Goal: Complete application form

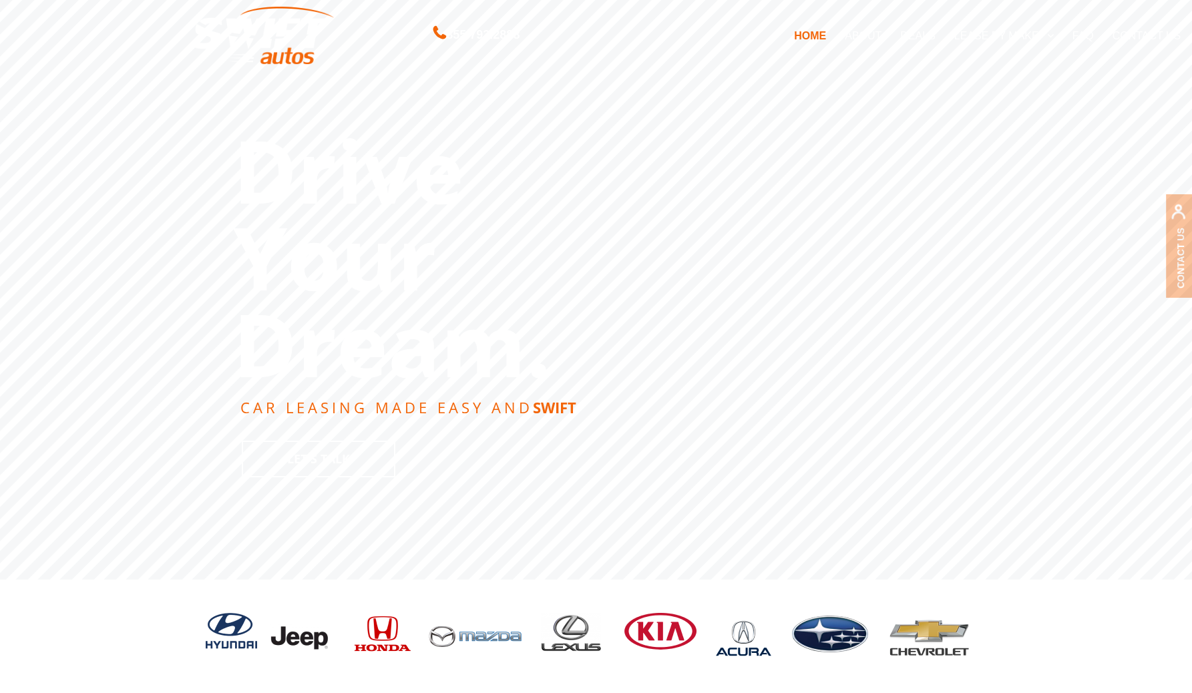
click at [913, 33] on link "DEALS" at bounding box center [917, 35] width 53 height 28
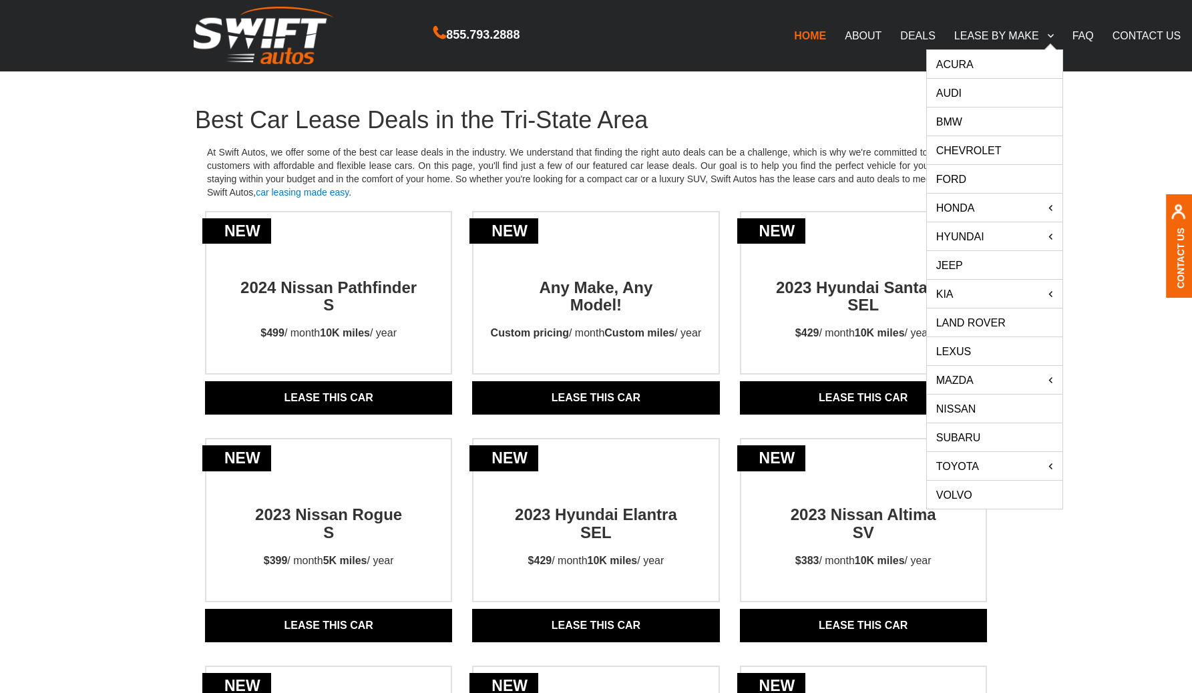
click at [973, 148] on link "Chevrolet" at bounding box center [995, 150] width 136 height 28
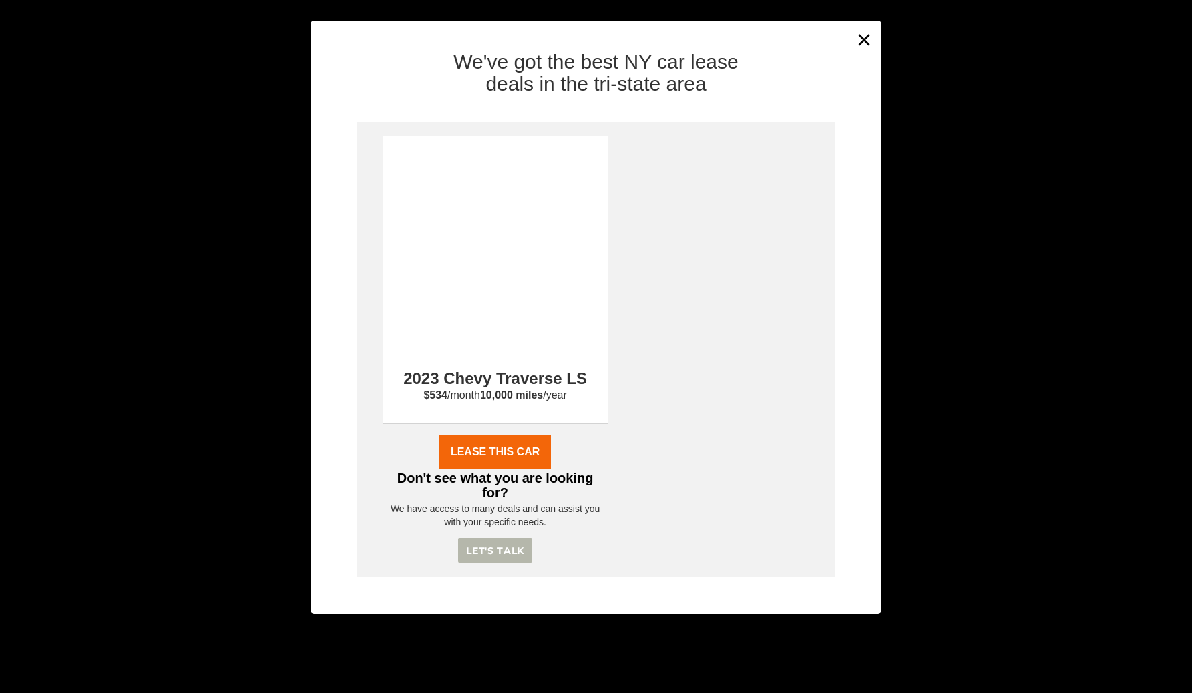
scroll to position [840, 0]
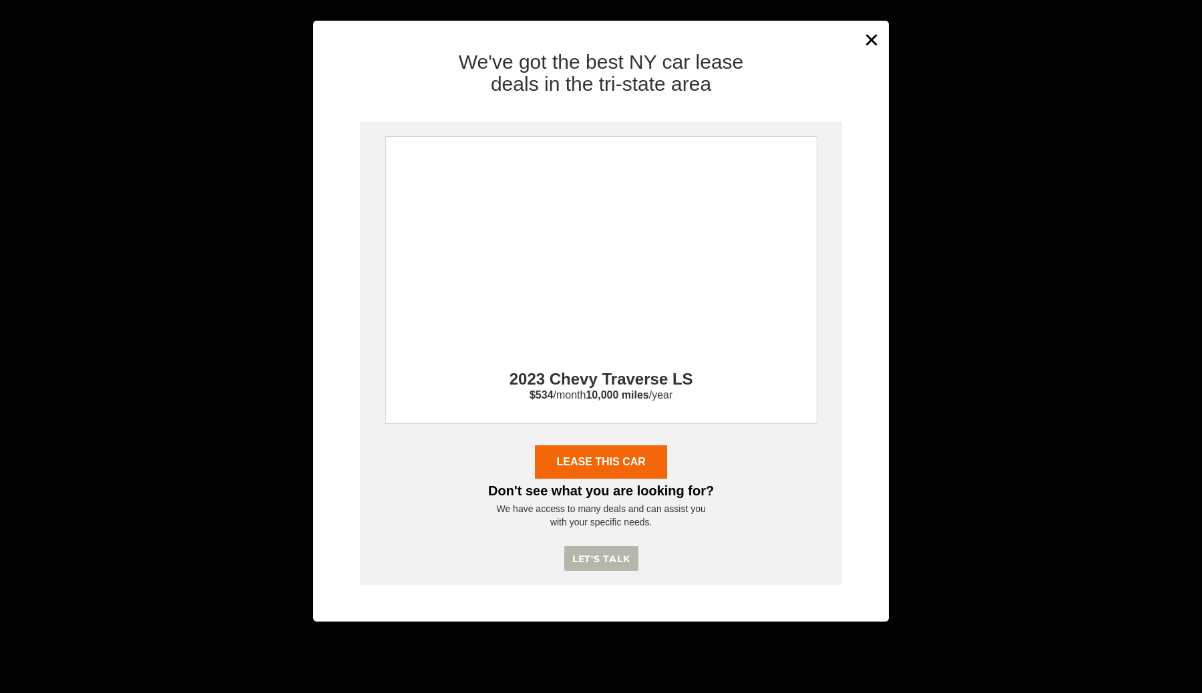
click at [655, 307] on div "2023 Chevy Traverse LS $534 /month 10,000 miles /year" at bounding box center [601, 280] width 432 height 288
click at [870, 41] on div "We've got the best NY car lease deals in the tri-state area 2023 Chevy Traverse…" at bounding box center [601, 331] width 576 height 581
click at [881, 32] on button "×" at bounding box center [872, 39] width 20 height 33
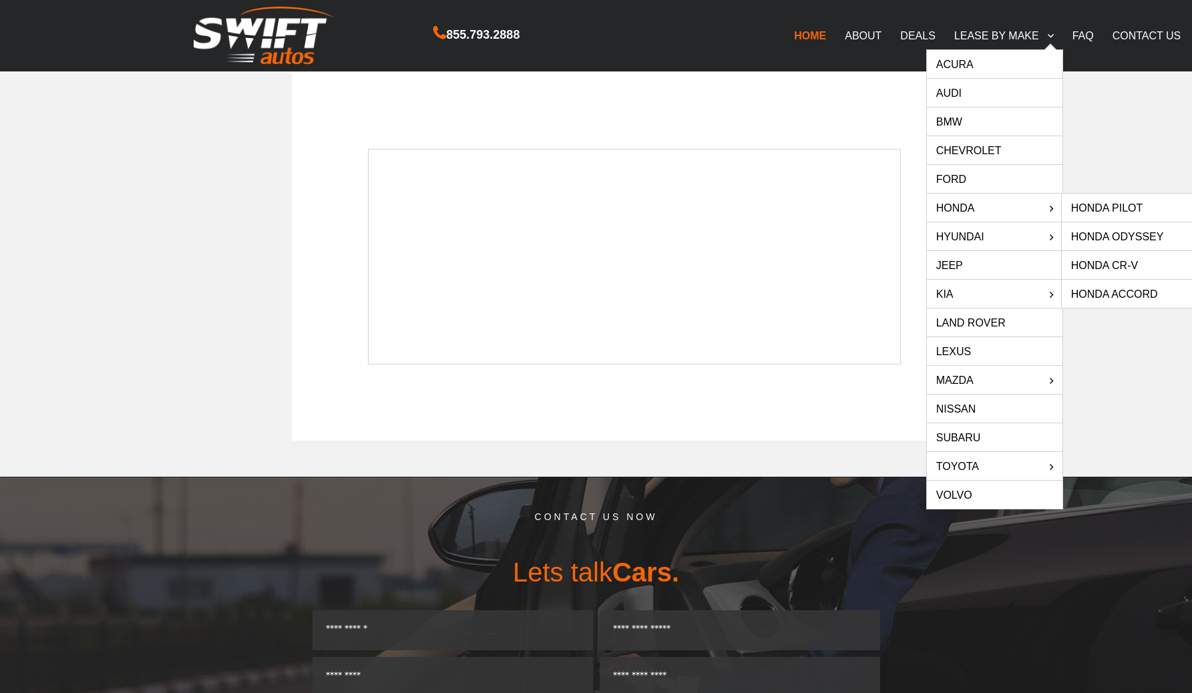
click at [1000, 204] on link "HONDA" at bounding box center [995, 208] width 136 height 28
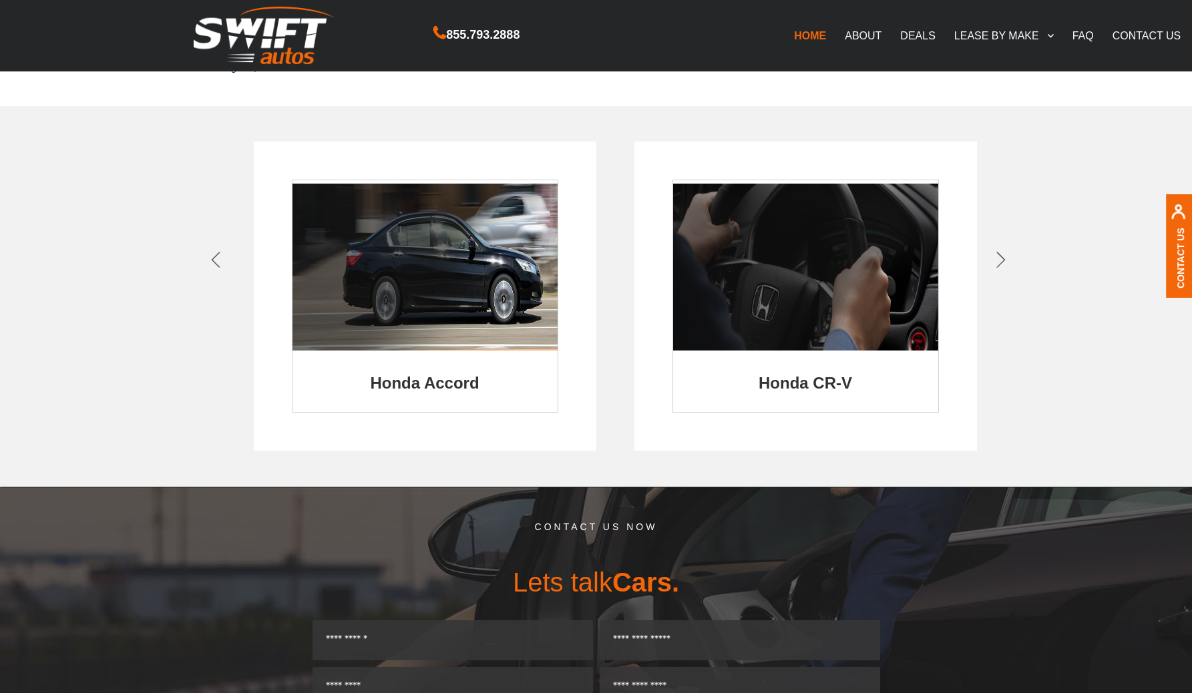
scroll to position [377, 0]
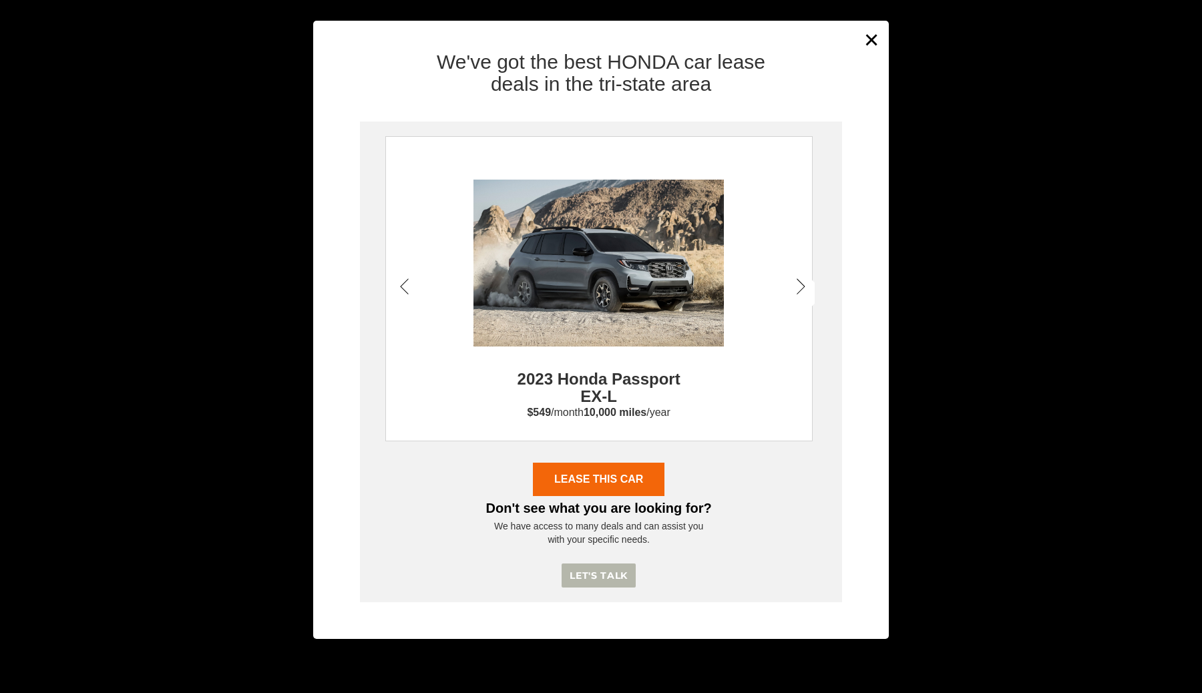
click at [802, 290] on icon at bounding box center [801, 288] width 9 height 19
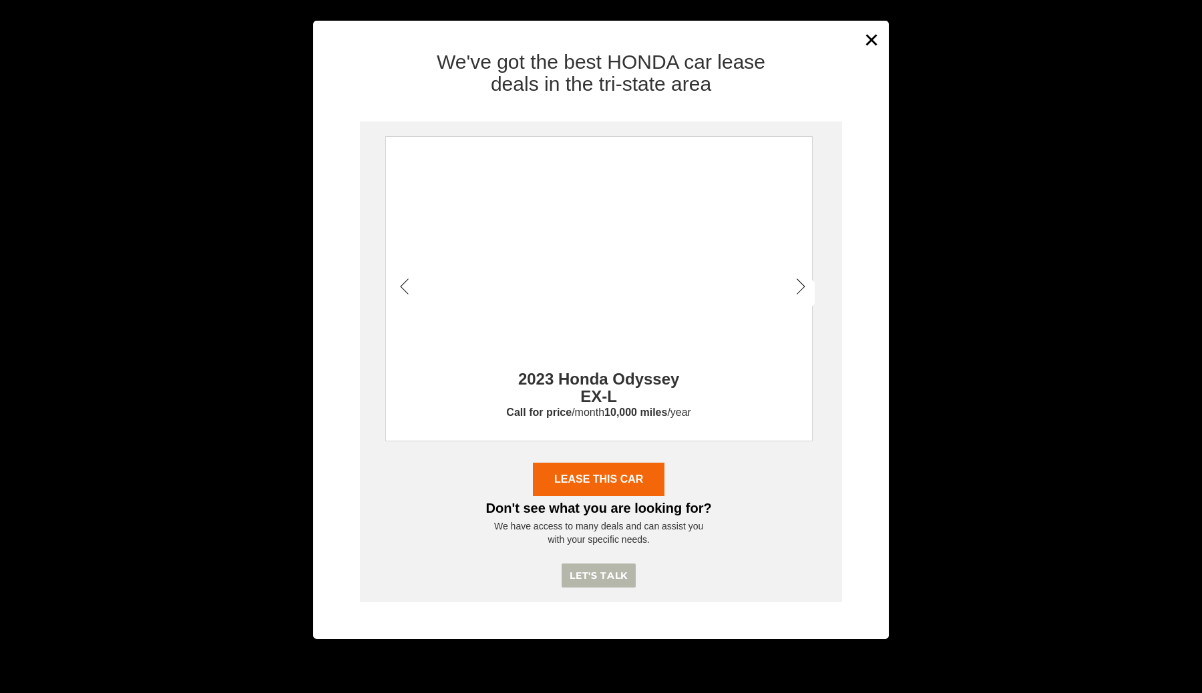
click at [802, 290] on icon at bounding box center [801, 288] width 9 height 19
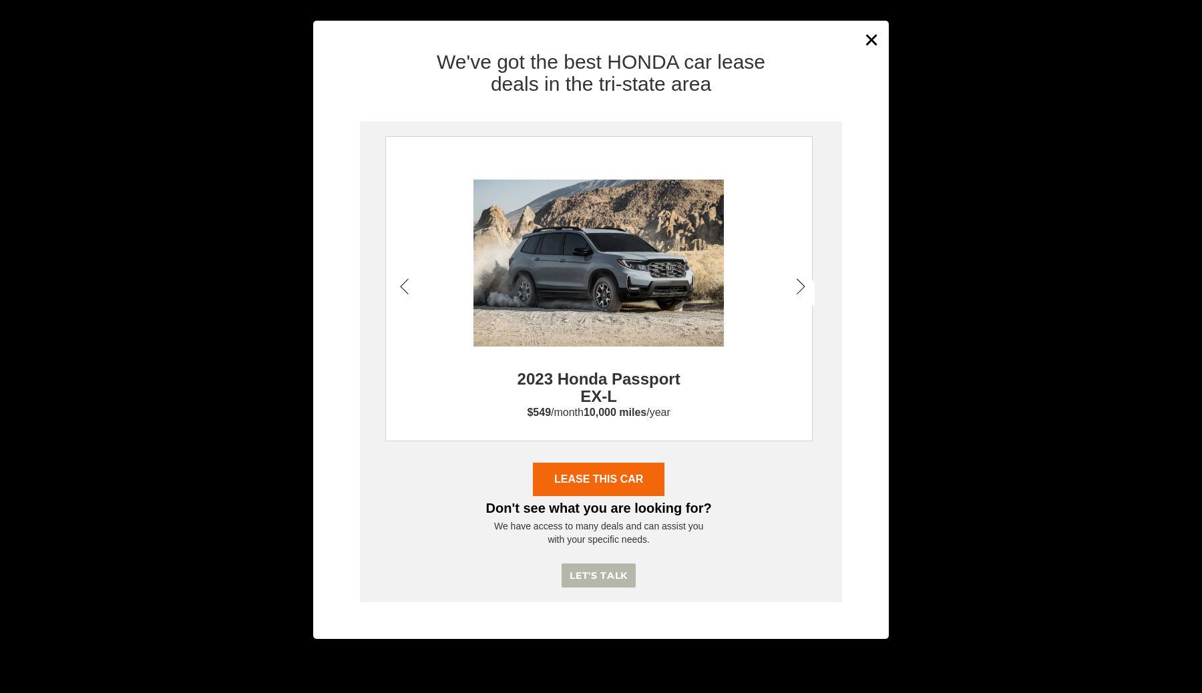
click at [802, 290] on icon at bounding box center [801, 288] width 9 height 19
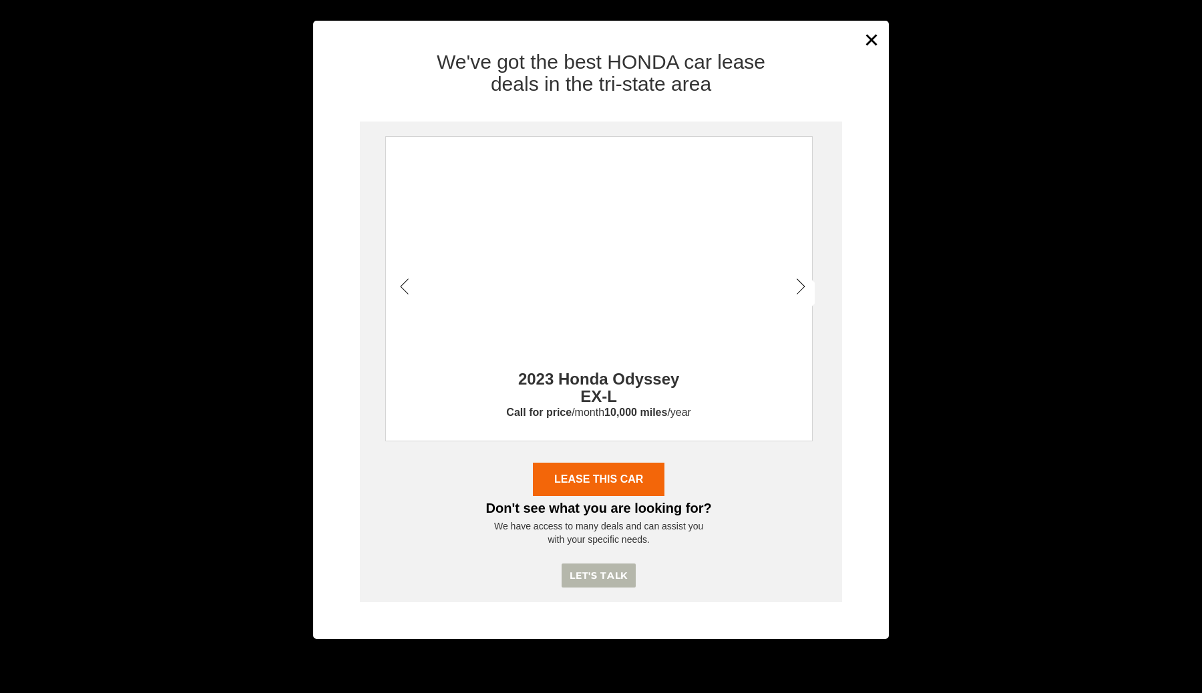
click at [878, 41] on div "We've got the best HONDA car lease deals in the tri-state area 2023 Honda Passp…" at bounding box center [601, 340] width 576 height 599
click at [873, 39] on button "×" at bounding box center [872, 39] width 20 height 33
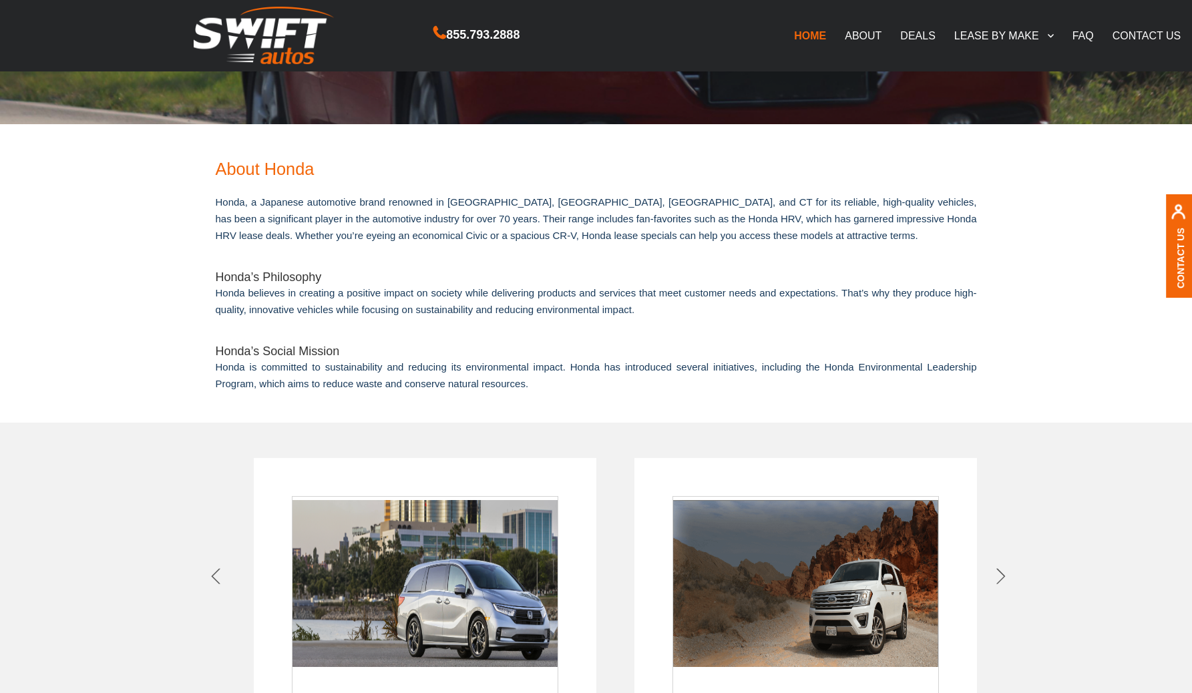
scroll to position [0, 0]
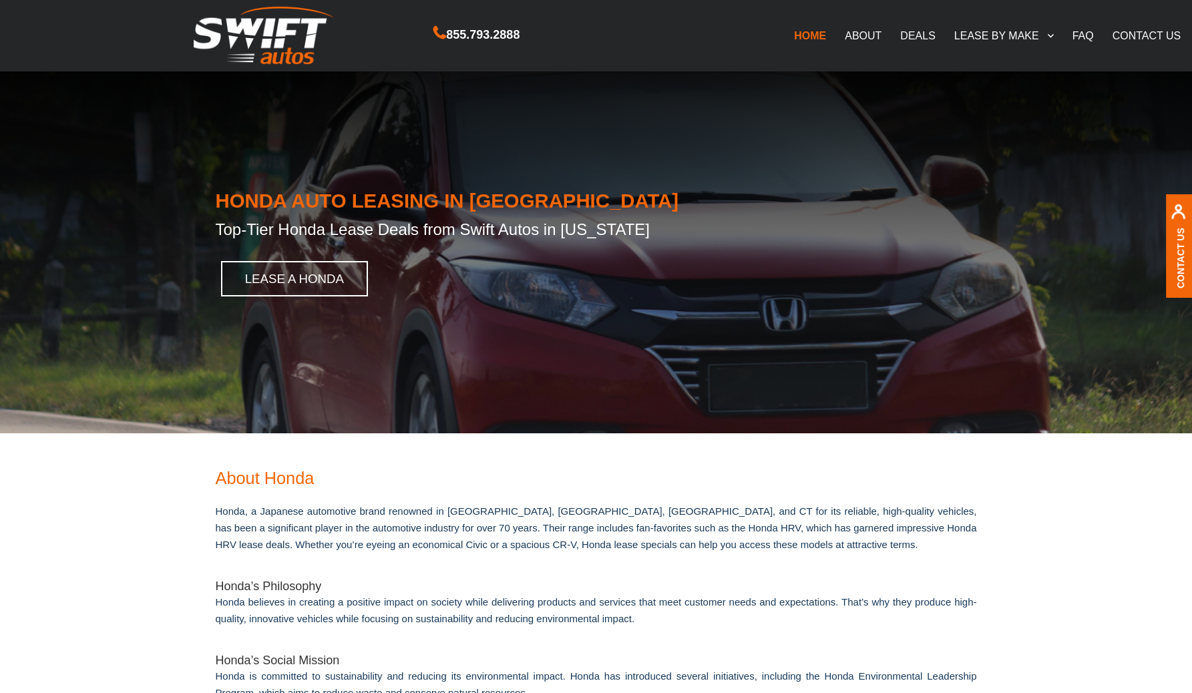
click at [1090, 29] on link "FAQ" at bounding box center [1084, 35] width 40 height 28
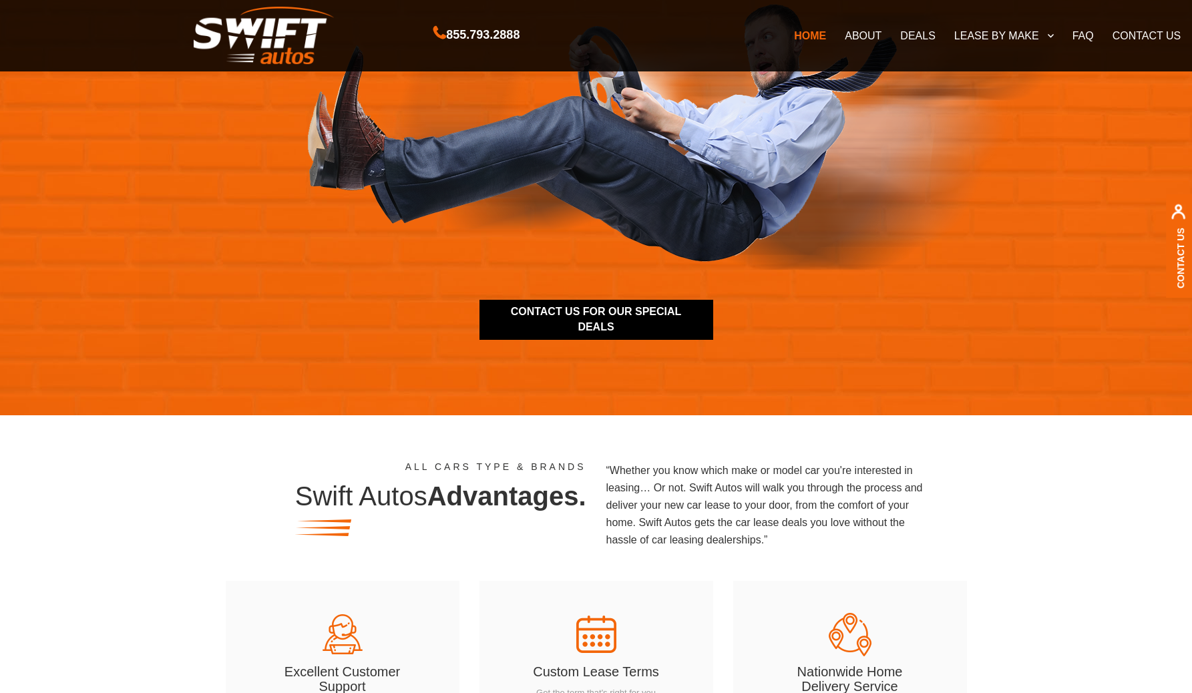
scroll to position [1357, 0]
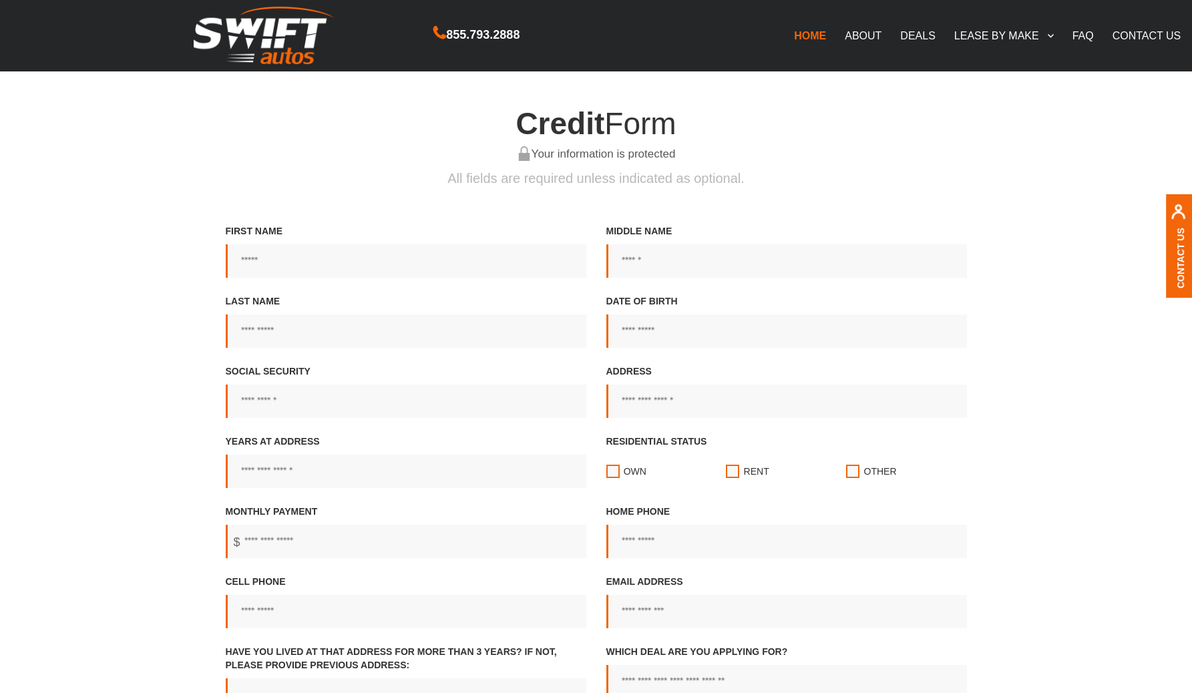
click at [285, 249] on input "First Name" at bounding box center [406, 261] width 361 height 33
type input "*****"
type input "******"
type input "**********"
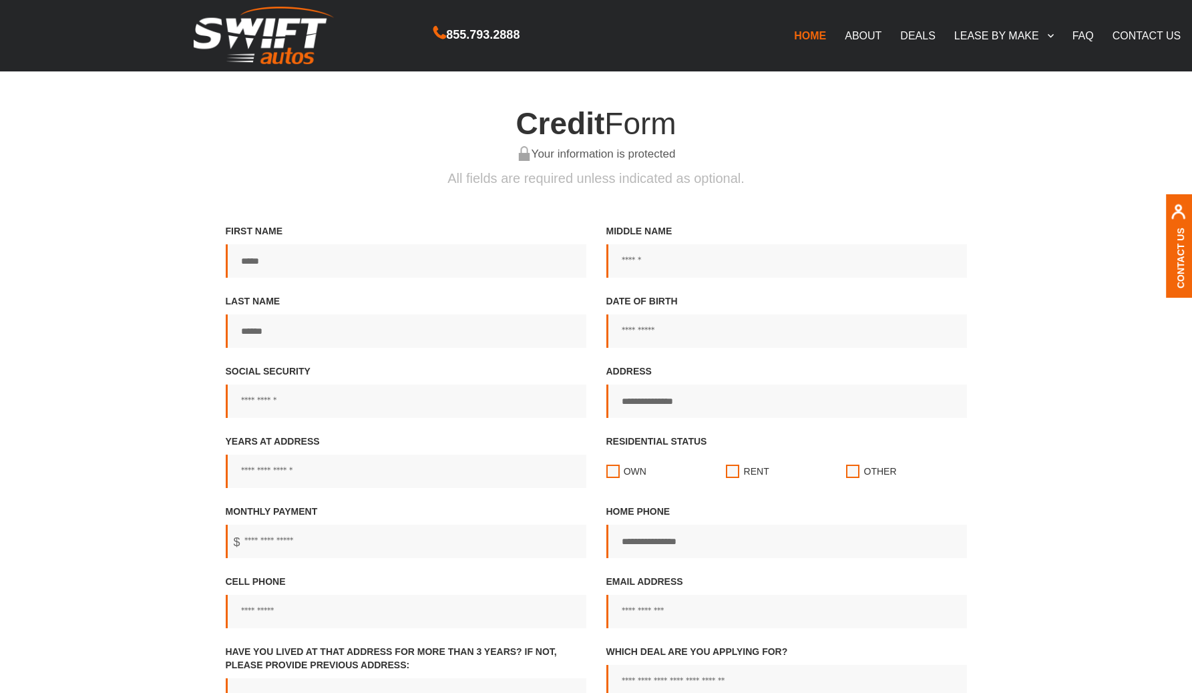
click at [627, 338] on input "Date of birth" at bounding box center [787, 331] width 361 height 33
type input "**********"
click at [1126, 35] on link "CONTACT US" at bounding box center [1148, 35] width 88 height 28
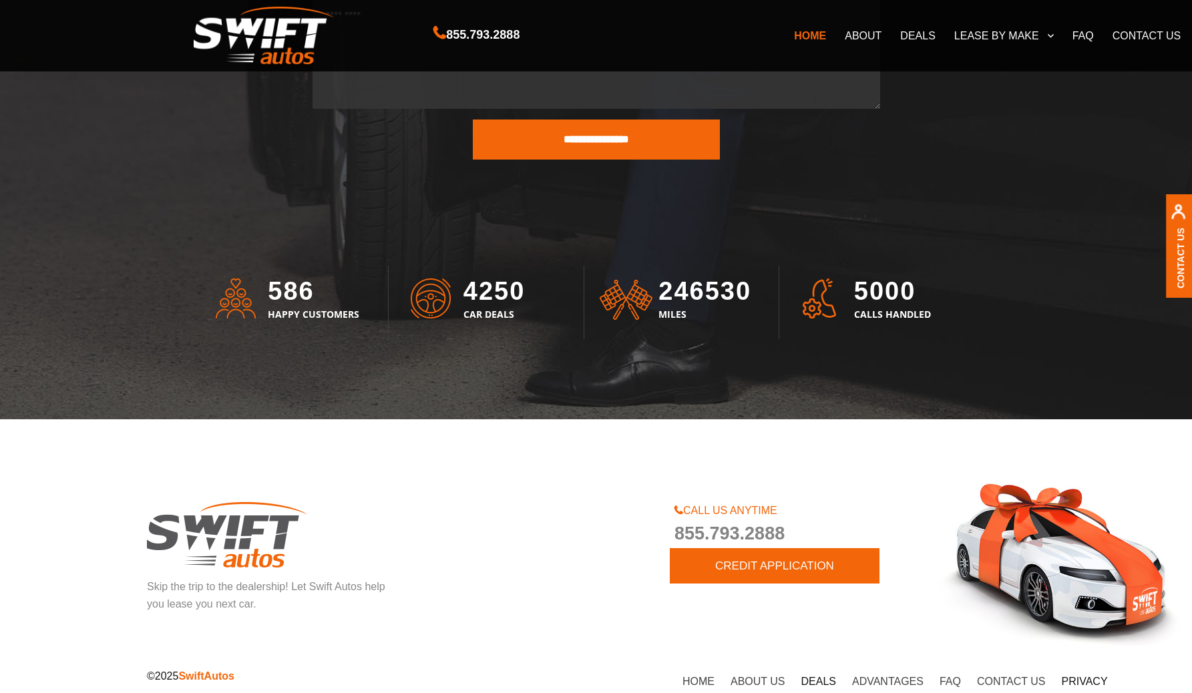
scroll to position [3595, 0]
